Goal: Check status: Check status

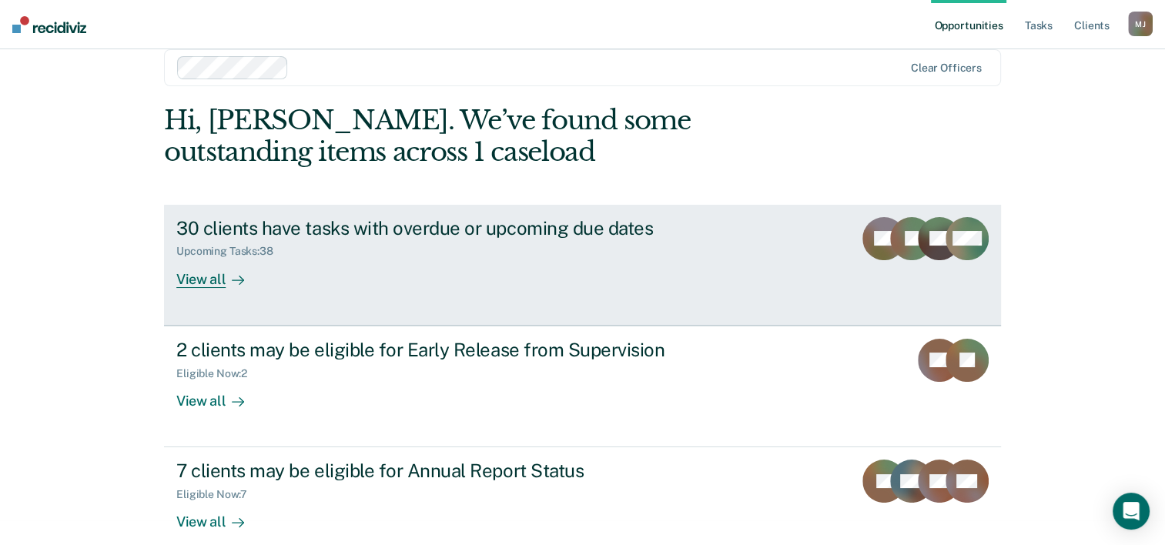
scroll to position [47, 0]
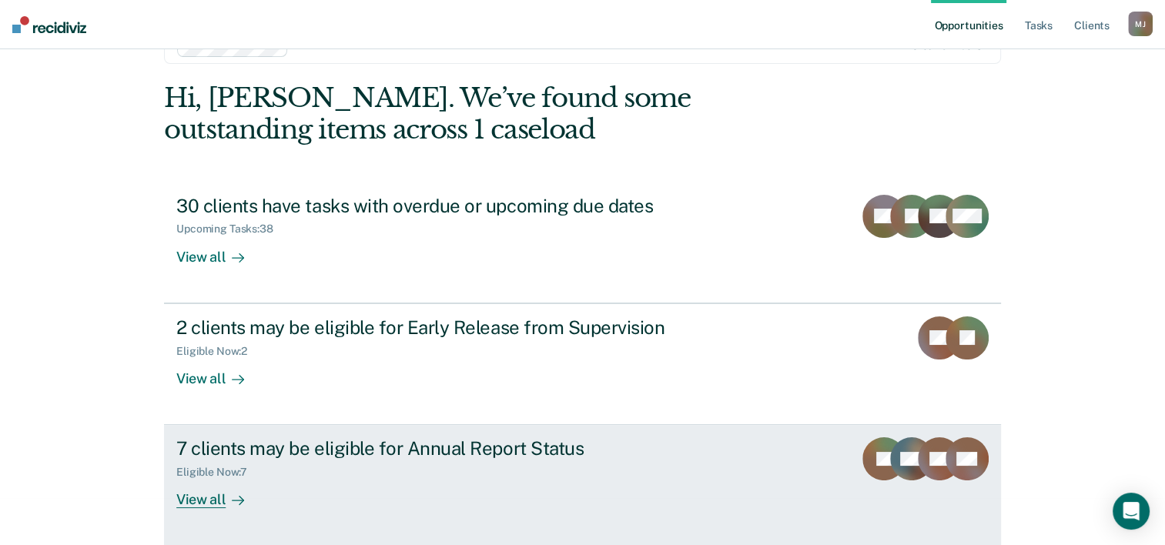
click at [190, 495] on div "View all" at bounding box center [219, 494] width 86 height 30
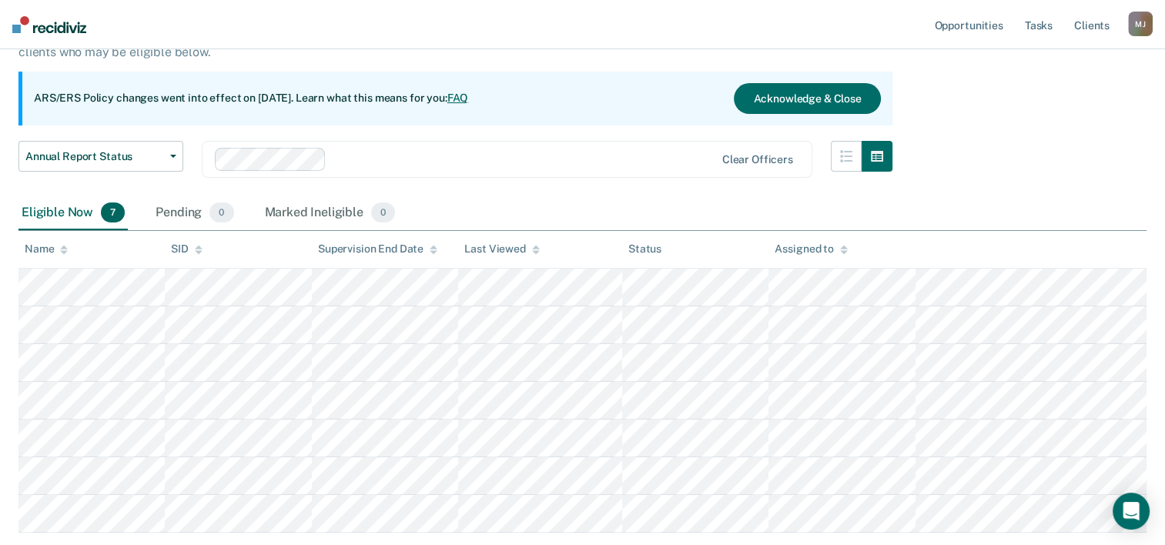
scroll to position [154, 0]
